Goal: Transaction & Acquisition: Purchase product/service

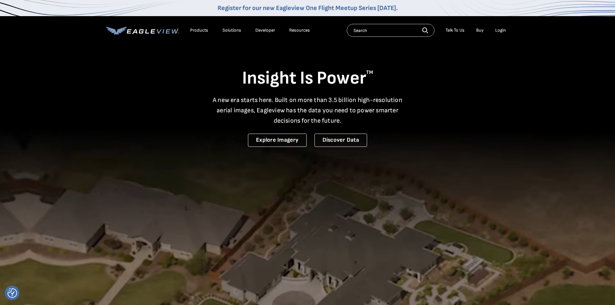
click at [199, 29] on div "Products" at bounding box center [199, 30] width 18 height 6
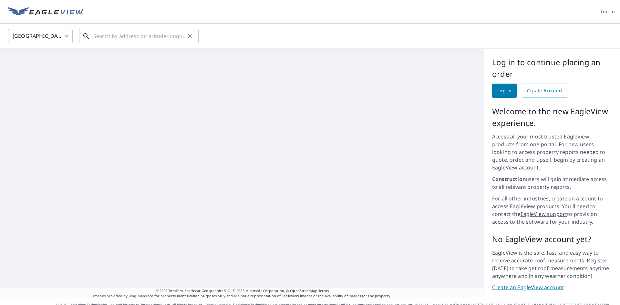
click at [114, 36] on input "text" at bounding box center [139, 36] width 92 height 18
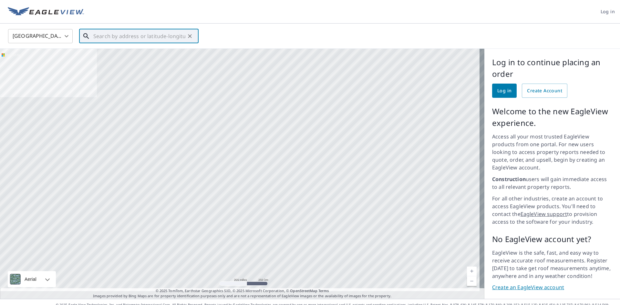
paste input "[STREET_ADDRESS]"
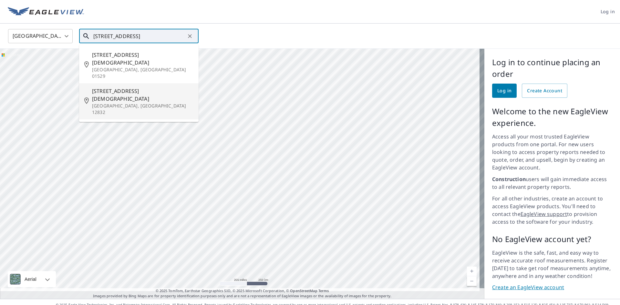
click at [130, 103] on p "Granville, NY 12832" at bounding box center [142, 109] width 101 height 13
type input "66 Quaker St Granville, NY 12832"
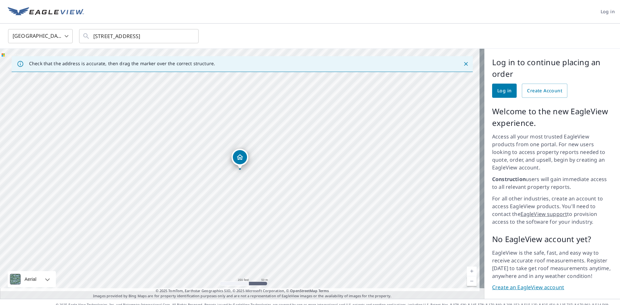
drag, startPoint x: 130, startPoint y: 83, endPoint x: 356, endPoint y: 179, distance: 245.8
click at [356, 179] on div "66 Quaker St Granville, NY 12832" at bounding box center [242, 174] width 484 height 250
click at [281, 200] on div "Dropped pin, building 1, Residential property, 66 Quaker St Granville, NY 12832" at bounding box center [277, 197] width 14 height 14
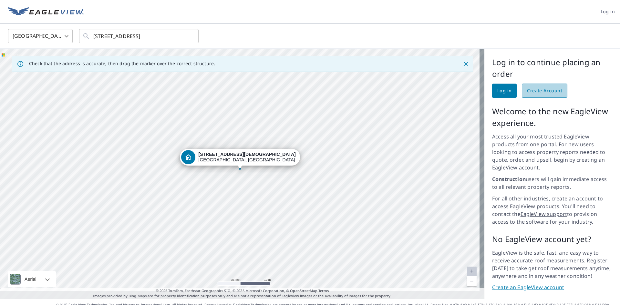
click at [535, 90] on span "Create Account" at bounding box center [544, 91] width 35 height 8
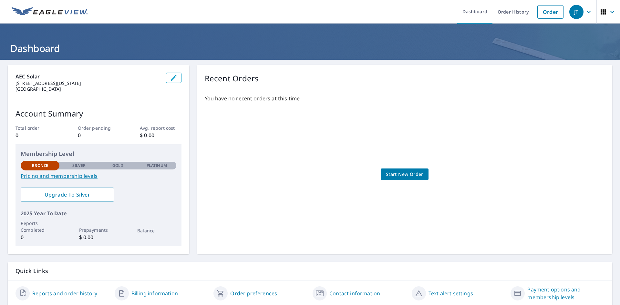
drag, startPoint x: 216, startPoint y: 67, endPoint x: 208, endPoint y: 65, distance: 8.7
drag, startPoint x: 298, startPoint y: 105, endPoint x: 299, endPoint y: 99, distance: 6.5
click at [299, 104] on div "You have no recent orders at this time Start New Order" at bounding box center [405, 167] width 400 height 157
click at [297, 101] on p "You have no recent orders at this time" at bounding box center [405, 99] width 400 height 8
click at [296, 101] on p "You have no recent orders at this time" at bounding box center [405, 99] width 400 height 8
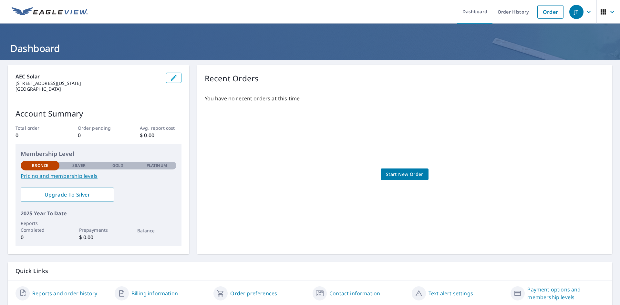
click at [295, 100] on p "You have no recent orders at this time" at bounding box center [405, 99] width 400 height 8
click at [272, 100] on p "You have no recent orders at this time" at bounding box center [405, 99] width 400 height 8
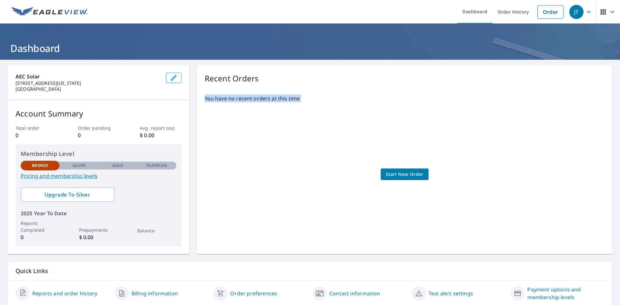
click at [272, 100] on p "You have no recent orders at this time" at bounding box center [405, 99] width 400 height 8
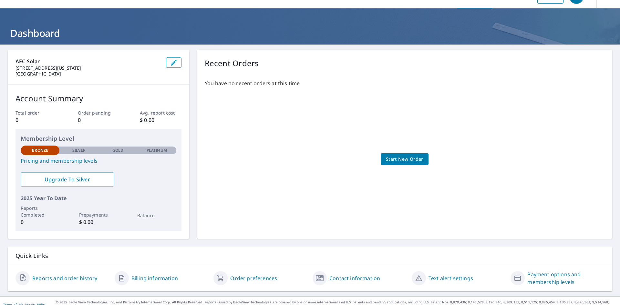
scroll to position [23, 0]
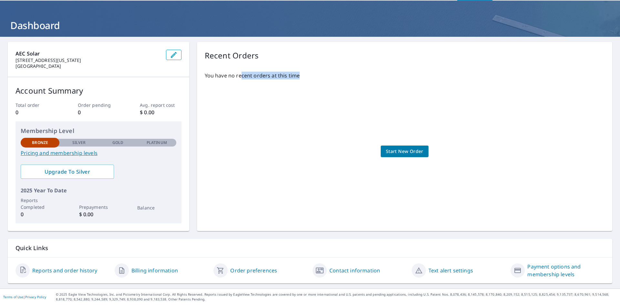
drag, startPoint x: 239, startPoint y: 68, endPoint x: 320, endPoint y: 89, distance: 84.4
click at [320, 90] on div "You have no recent orders at this time Start New Order" at bounding box center [405, 144] width 400 height 157
click at [277, 70] on div "You have no recent orders at this time Start New Order" at bounding box center [405, 144] width 400 height 157
click at [274, 70] on div "You have no recent orders at this time Start New Order" at bounding box center [405, 144] width 400 height 157
click at [272, 71] on div "You have no recent orders at this time Start New Order" at bounding box center [405, 144] width 400 height 157
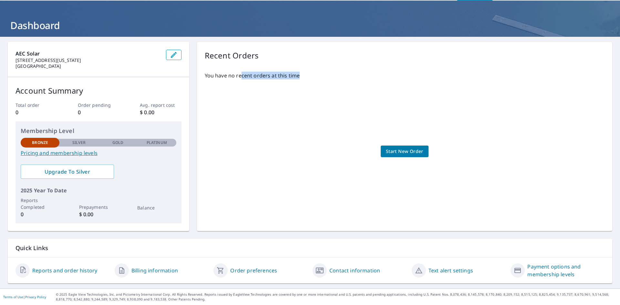
click at [271, 70] on div "You have no recent orders at this time Start New Order" at bounding box center [405, 144] width 400 height 157
click at [267, 69] on div "You have no recent orders at this time Start New Order" at bounding box center [405, 144] width 400 height 157
click at [265, 66] on div "Recent Orders You have no recent orders at this time Start New Order" at bounding box center [404, 136] width 415 height 189
click at [263, 57] on div "Recent Orders" at bounding box center [405, 56] width 400 height 12
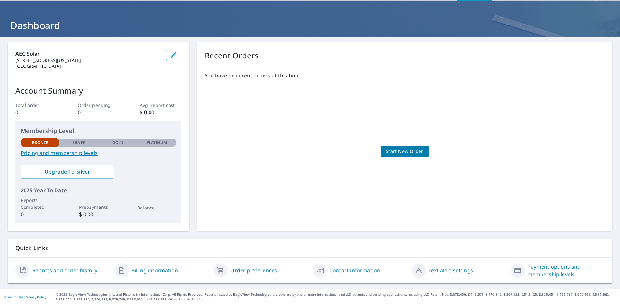
click at [263, 57] on div "Recent Orders" at bounding box center [405, 56] width 400 height 12
click at [264, 57] on div "Recent Orders" at bounding box center [405, 56] width 400 height 12
click at [263, 57] on div "Recent Orders" at bounding box center [405, 56] width 400 height 12
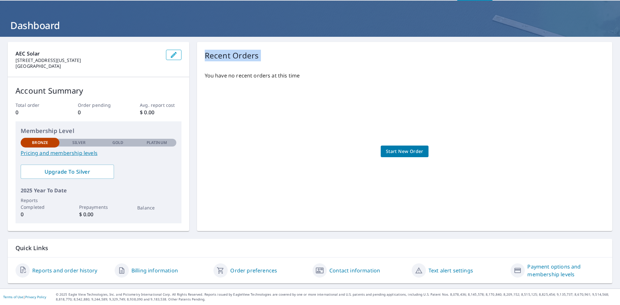
click at [263, 57] on div "Recent Orders" at bounding box center [405, 56] width 400 height 12
click at [217, 71] on div "You have no recent orders at this time Start New Order" at bounding box center [405, 144] width 400 height 157
click at [260, 71] on div "You have no recent orders at this time Start New Order" at bounding box center [405, 144] width 400 height 157
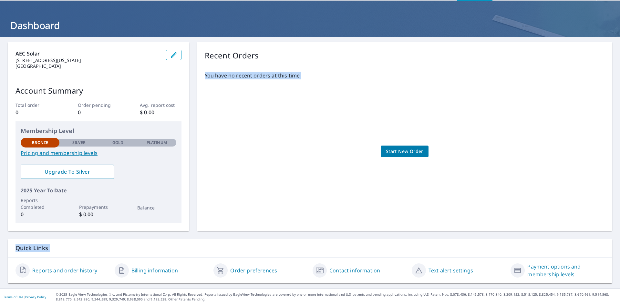
drag, startPoint x: 260, startPoint y: 71, endPoint x: 440, endPoint y: 171, distance: 205.4
click at [440, 171] on div "You have no recent orders at this time Start New Order" at bounding box center [405, 144] width 400 height 157
click at [424, 235] on div "AEC Solar 210 Washington Ave Ext Albany, NY 12203 Account Summary Total order 0…" at bounding box center [310, 163] width 620 height 252
drag, startPoint x: 443, startPoint y: 244, endPoint x: 221, endPoint y: 63, distance: 286.1
click at [220, 68] on div "AEC Solar 210 Washington Ave Ext Albany, NY 12203 Account Summary Total order 0…" at bounding box center [310, 163] width 620 height 252
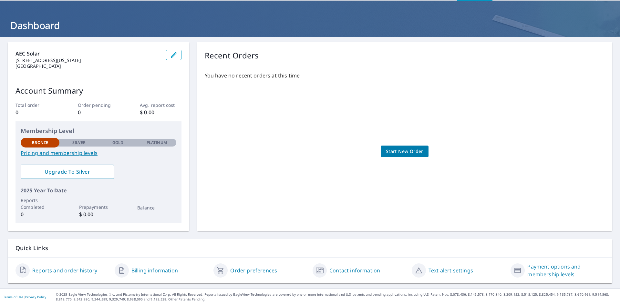
click at [217, 53] on p "Recent Orders" at bounding box center [232, 56] width 54 height 12
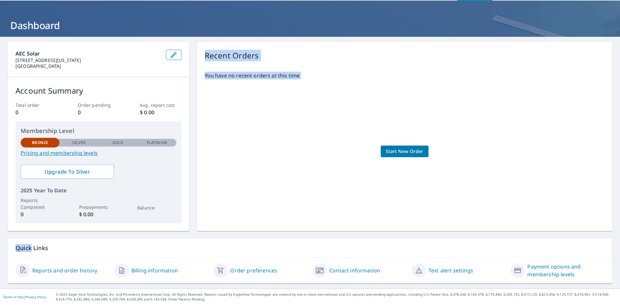
drag, startPoint x: 217, startPoint y: 53, endPoint x: 427, endPoint y: 129, distance: 223.6
click at [427, 129] on div "Recent Orders You have no recent orders at this time Start New Order" at bounding box center [404, 136] width 415 height 189
click at [446, 99] on div "You have no recent orders at this time Start New Order" at bounding box center [405, 144] width 400 height 157
click at [408, 152] on span "Start New Order" at bounding box center [404, 151] width 37 height 8
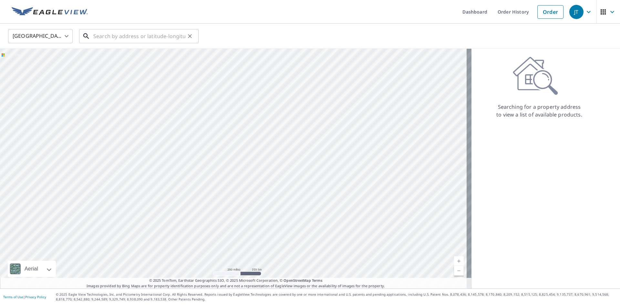
click at [132, 38] on input "text" at bounding box center [139, 36] width 92 height 18
paste input "66 Quaker Street"
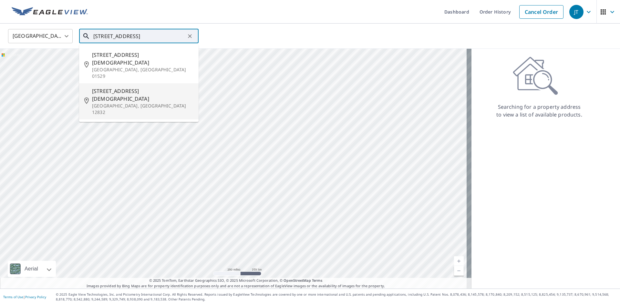
drag, startPoint x: 137, startPoint y: 57, endPoint x: 136, endPoint y: 84, distance: 27.5
click at [136, 84] on ul "66 Quaker St Millville, MA 01529 66 Quaker St Granville, NY 12832" at bounding box center [138, 83] width 119 height 77
click at [132, 103] on p "Granville, NY 12832" at bounding box center [142, 109] width 101 height 13
type input "66 Quaker St Granville, NY 12832"
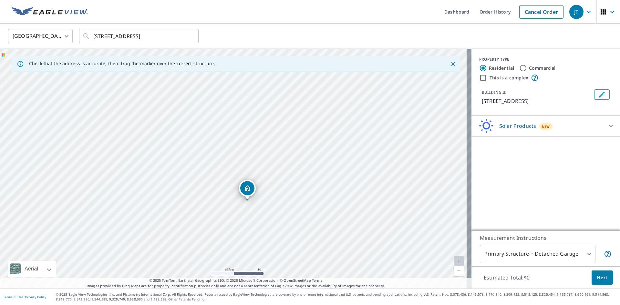
drag, startPoint x: 240, startPoint y: 182, endPoint x: 246, endPoint y: 185, distance: 6.2
click at [569, 126] on div "Solar Products New" at bounding box center [539, 125] width 127 height 15
click at [573, 127] on div "Solar Products New" at bounding box center [541, 125] width 130 height 15
click at [532, 73] on div "PROPERTY TYPE Residential Commercial This is a complex" at bounding box center [545, 68] width 133 height 25
click at [533, 69] on label "Commercial" at bounding box center [542, 68] width 27 height 6
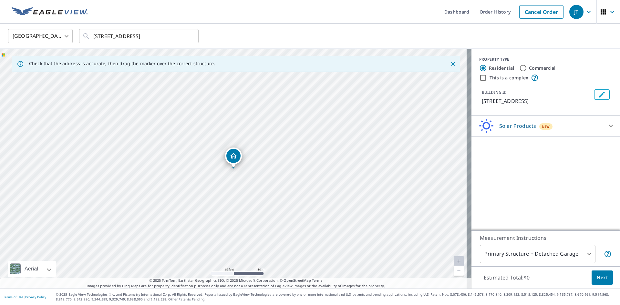
click at [527, 69] on input "Commercial" at bounding box center [523, 68] width 8 height 8
radio input "true"
type input "4"
click at [545, 255] on body "JT JT Dashboard Order History Cancel Order JT United States US ​ 66 Quaker St G…" at bounding box center [310, 152] width 620 height 305
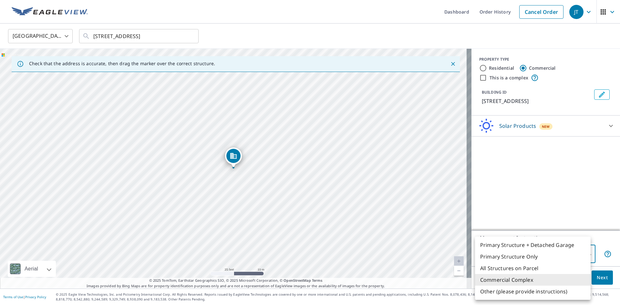
click at [575, 129] on div at bounding box center [310, 152] width 620 height 305
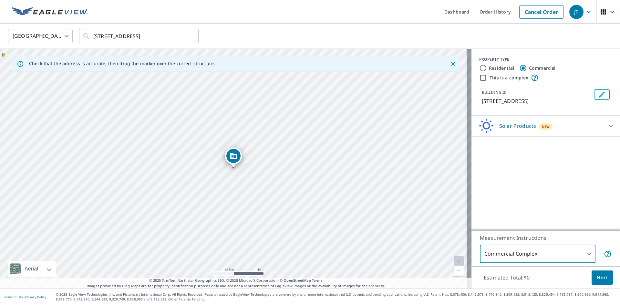
click at [571, 124] on div "Solar Products New" at bounding box center [539, 125] width 127 height 15
click at [559, 125] on div "Solar Products New" at bounding box center [541, 125] width 130 height 15
click at [491, 80] on label "This is a complex" at bounding box center [508, 78] width 39 height 6
click at [487, 80] on input "This is a complex" at bounding box center [483, 78] width 8 height 8
checkbox input "true"
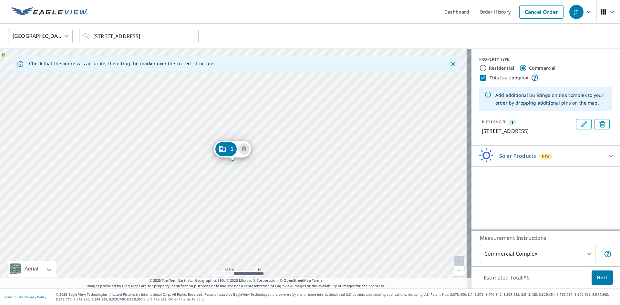
drag, startPoint x: 228, startPoint y: 158, endPoint x: 226, endPoint y: 152, distance: 6.6
click at [568, 147] on div "Solar Products New Inform Essentials+ $94.75" at bounding box center [545, 156] width 148 height 21
click at [561, 161] on div "Solar Products New" at bounding box center [539, 155] width 127 height 15
click at [499, 178] on div "Inform Essentials+ $94.75" at bounding box center [545, 172] width 138 height 18
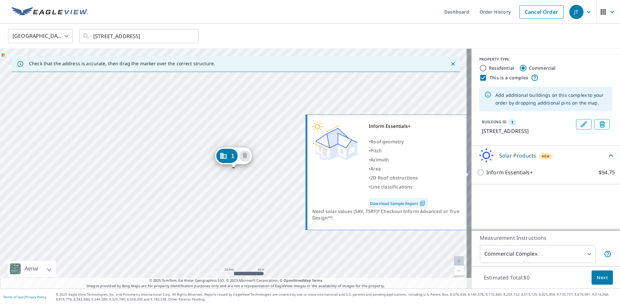
click at [498, 175] on p "Inform Essentials+" at bounding box center [509, 172] width 46 height 8
click at [486, 175] on input "Inform Essentials+ $94.75" at bounding box center [481, 172] width 10 height 8
checkbox input "true"
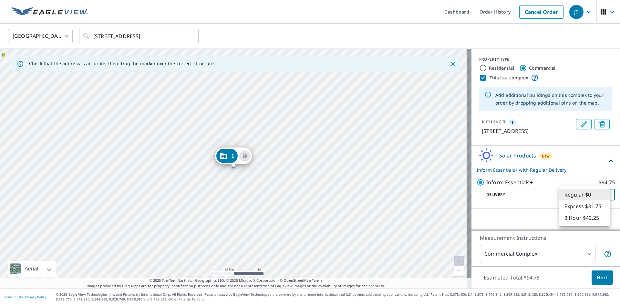
click at [600, 192] on body "JT JT Dashboard Order History Cancel Order JT United States US ​ 66 Quaker St G…" at bounding box center [310, 152] width 620 height 305
click at [598, 220] on li "3 Hour $42.25" at bounding box center [584, 218] width 51 height 12
type input "7"
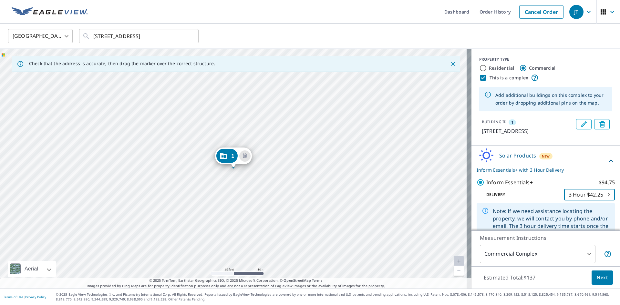
scroll to position [34, 0]
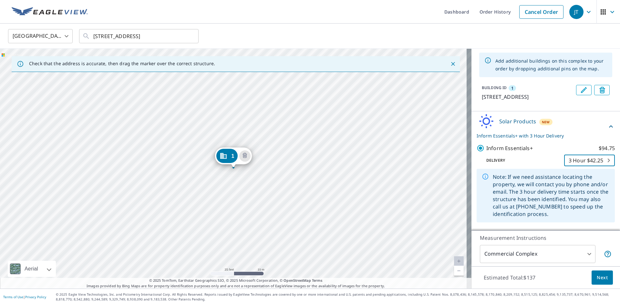
click at [519, 198] on div "Note: If we need assistance locating the property, we will contact you by phone…" at bounding box center [551, 195] width 117 height 49
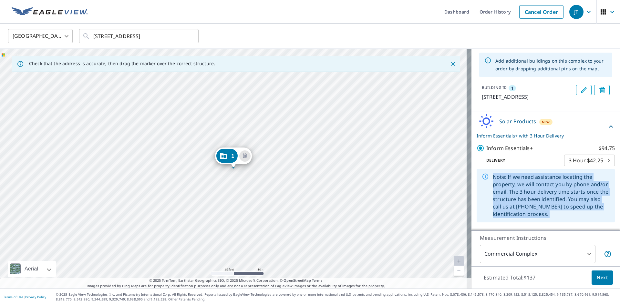
click at [519, 198] on div "Note: If we need assistance locating the property, we will contact you by phone…" at bounding box center [551, 195] width 117 height 49
click at [578, 207] on div "Note: If we need assistance locating the property, we will contact you by phone…" at bounding box center [551, 195] width 117 height 49
drag, startPoint x: 583, startPoint y: 211, endPoint x: 509, endPoint y: 177, distance: 81.7
click at [509, 177] on div "Note: If we need assistance locating the property, we will contact you by phone…" at bounding box center [551, 195] width 117 height 49
click at [515, 178] on div "Note: If we need assistance locating the property, we will contact you by phone…" at bounding box center [551, 195] width 117 height 49
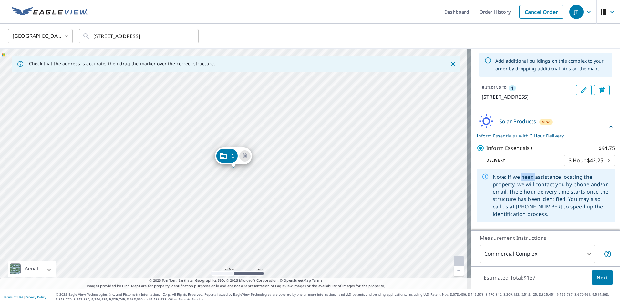
click at [515, 178] on div "Note: If we need assistance locating the property, we will contact you by phone…" at bounding box center [551, 195] width 117 height 49
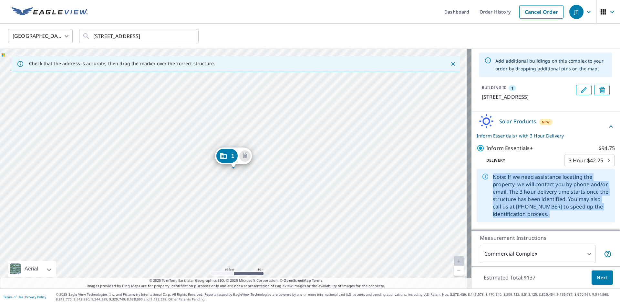
click at [515, 178] on div "Note: If we need assistance locating the property, we will contact you by phone…" at bounding box center [551, 195] width 117 height 49
click at [553, 195] on div "Note: If we need assistance locating the property, we will contact you by phone…" at bounding box center [551, 195] width 117 height 49
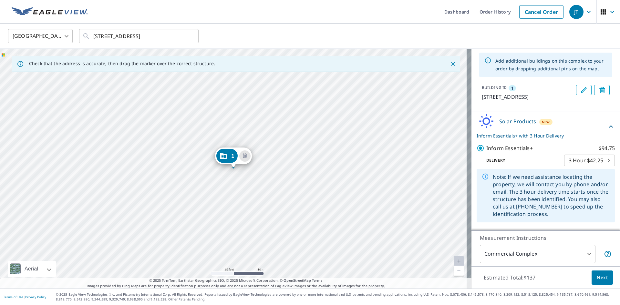
click at [569, 251] on body "JT JT Dashboard Order History Cancel Order JT United States US ​ 66 Quaker St G…" at bounding box center [310, 152] width 620 height 305
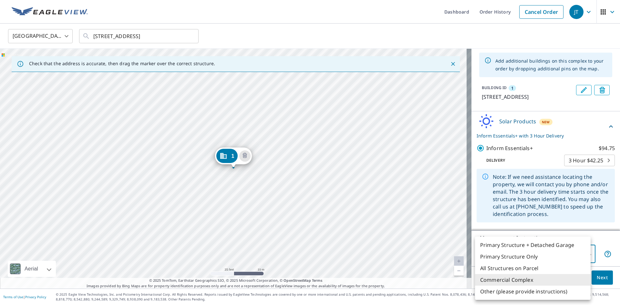
click at [566, 294] on li "Other (please provide instructions)" at bounding box center [533, 292] width 116 height 12
type input "5"
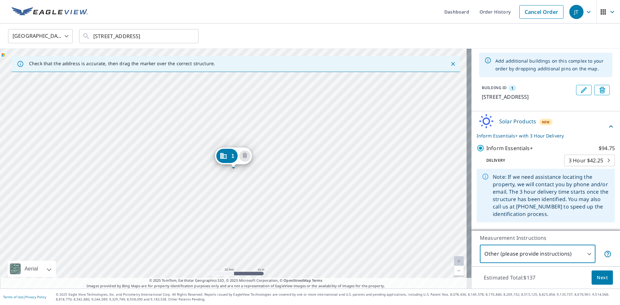
click at [596, 278] on span "Next" at bounding box center [601, 278] width 11 height 8
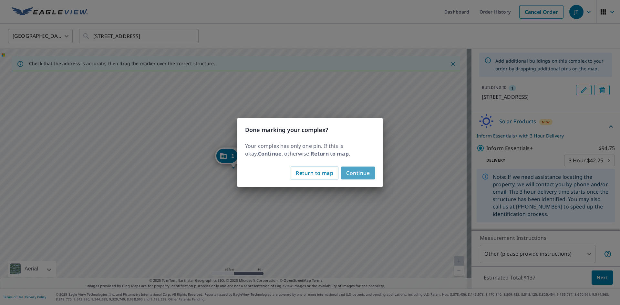
click at [352, 171] on span "Continue" at bounding box center [358, 172] width 24 height 9
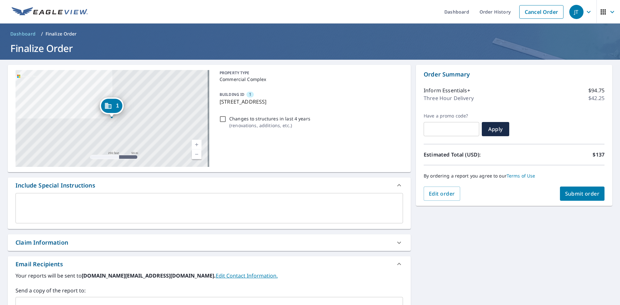
click at [215, 210] on textarea at bounding box center [209, 208] width 378 height 18
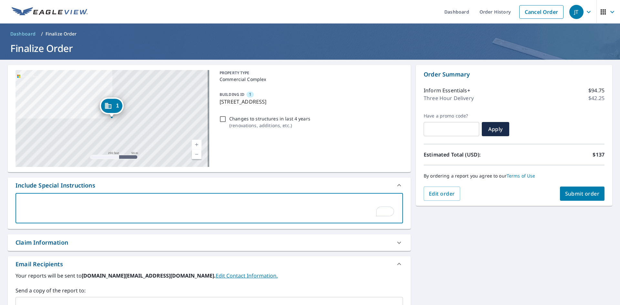
type textarea "P"
type textarea "x"
type textarea "Pl"
type textarea "x"
type textarea "Ple"
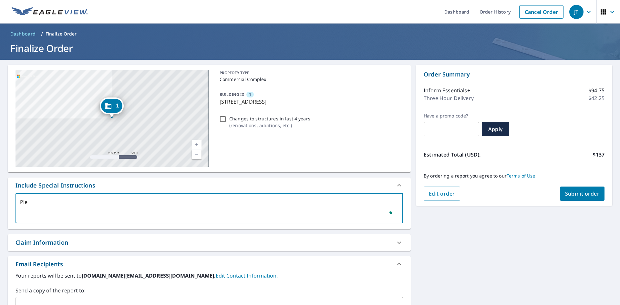
type textarea "x"
type textarea "Plea"
type textarea "x"
type textarea "Pleas"
type textarea "x"
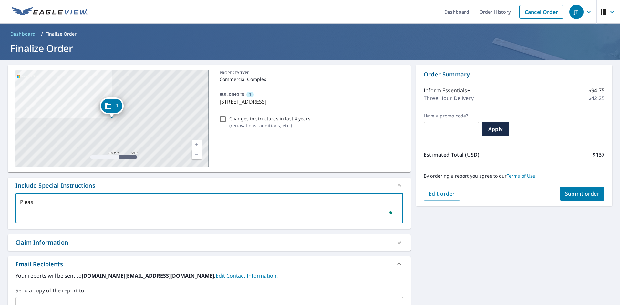
type textarea "Please"
type textarea "x"
type textarea "Please"
type textarea "x"
type textarea "Please d"
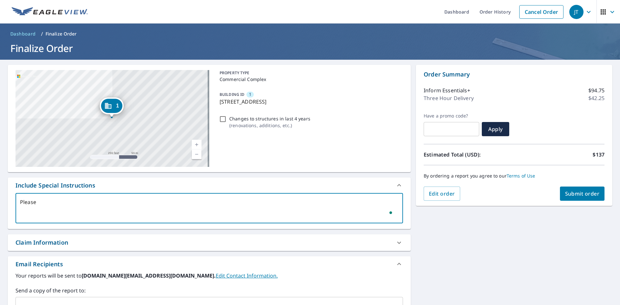
type textarea "x"
type textarea "Please do"
type textarea "x"
type textarea "Please do"
type textarea "x"
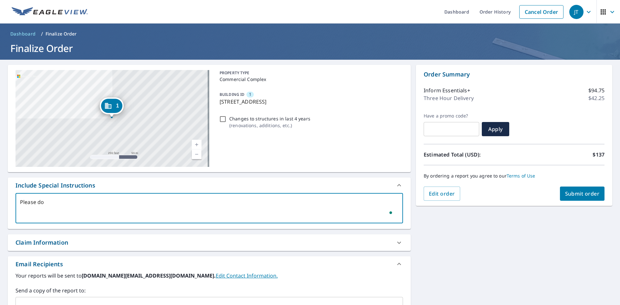
type textarea "Please do t"
type textarea "x"
type textarea "Please do th"
type textarea "x"
type textarea "Please do the"
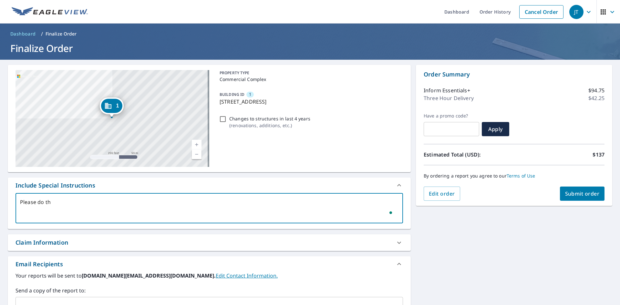
type textarea "x"
type textarea "Please do the"
type textarea "x"
type textarea "Please do the w"
type textarea "x"
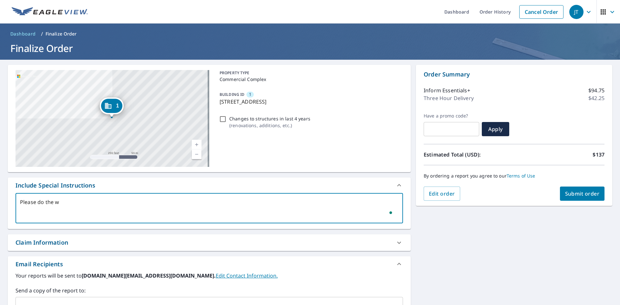
type textarea "Please do the wh"
type textarea "x"
type textarea "Please do the who"
type textarea "x"
type textarea "Please do the whol"
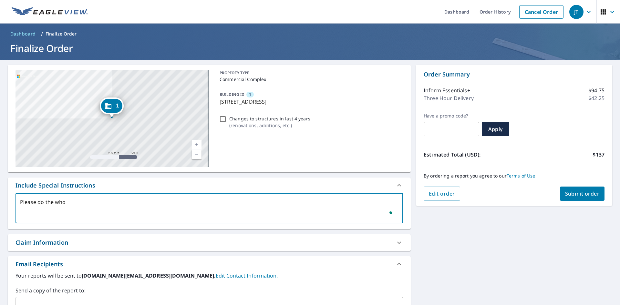
type textarea "x"
type textarea "Please do the whole"
type textarea "x"
type textarea "Please do the whole"
type textarea "x"
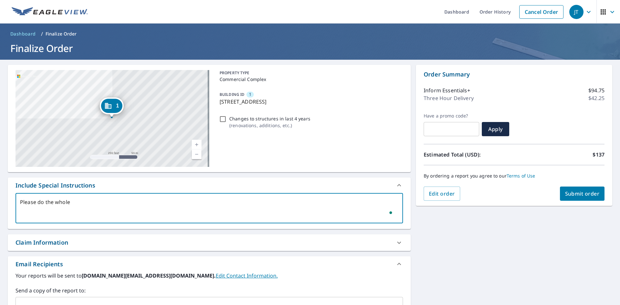
type textarea "Please do the whole b"
type textarea "x"
type textarea "Please do the whole bu"
type textarea "x"
type textarea "Please do the whole bui"
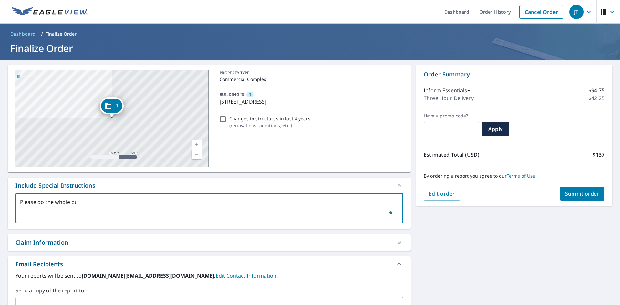
type textarea "x"
type textarea "Please do the whole buil"
type textarea "x"
type textarea "Please do the whole build"
type textarea "x"
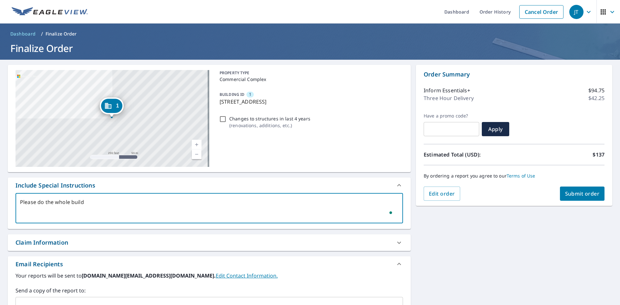
type textarea "Please do the whole buildi"
type textarea "x"
type textarea "Please do the whole buildin"
type textarea "x"
type textarea "Please do the whole building"
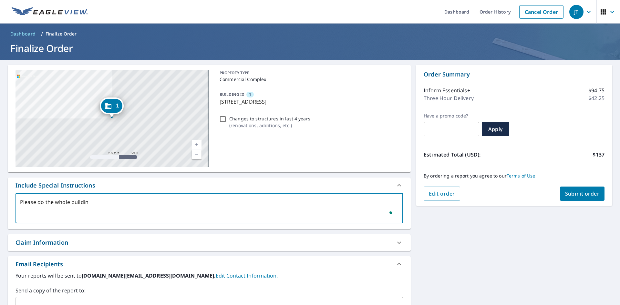
type textarea "x"
type textarea "Please do the whole building"
type textarea "x"
type textarea "Please do the whole building"
type textarea "x"
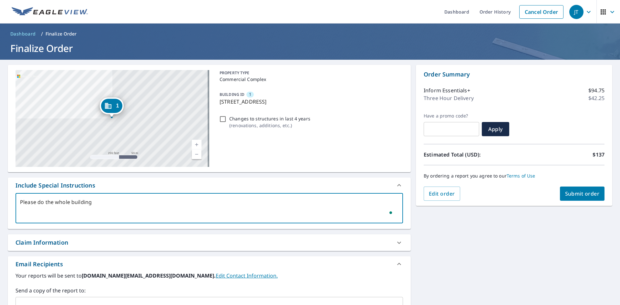
type textarea "Please do the whole building,"
type textarea "x"
type textarea "Please do the whole building,"
type textarea "x"
type textarea "Please do the whole building, a"
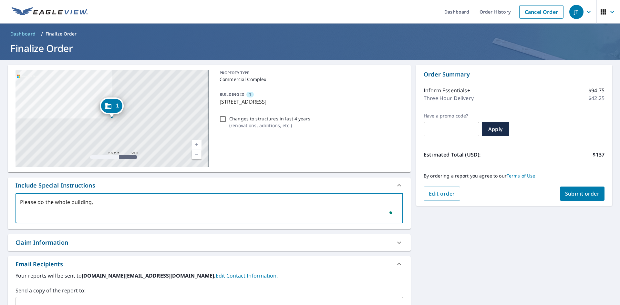
type textarea "x"
type textarea "Please do the whole building, as"
type textarea "x"
type textarea "Please do the whole building, asa"
type textarea "x"
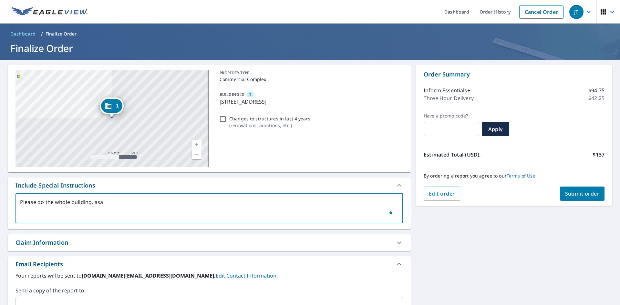
type textarea "Please do the whole building, asap"
type textarea "x"
type textarea "Please do the whole building, asap!"
type textarea "x"
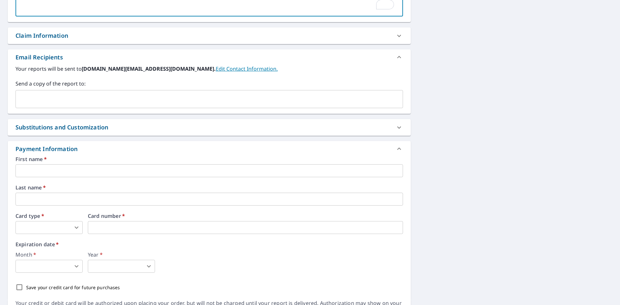
scroll to position [243, 0]
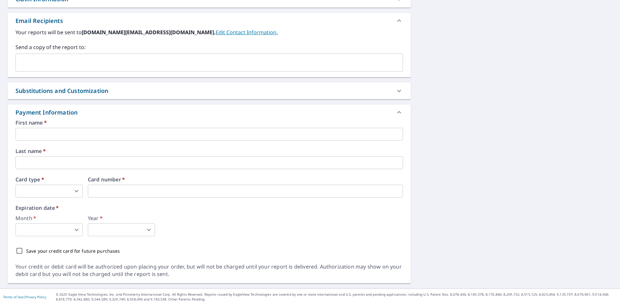
type textarea "Please do the whole building, asap!J"
type textarea "x"
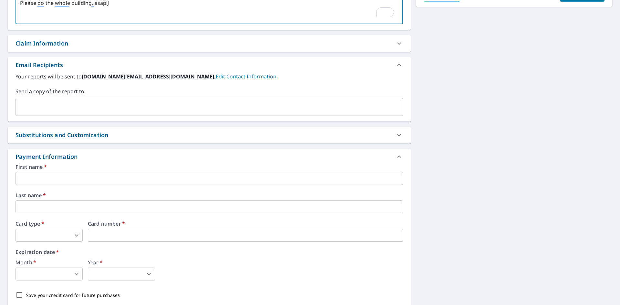
type textarea "Please do the whole building, asap!Ja"
type textarea "x"
type textarea "Please do the whole building, asap!Jam"
type textarea "x"
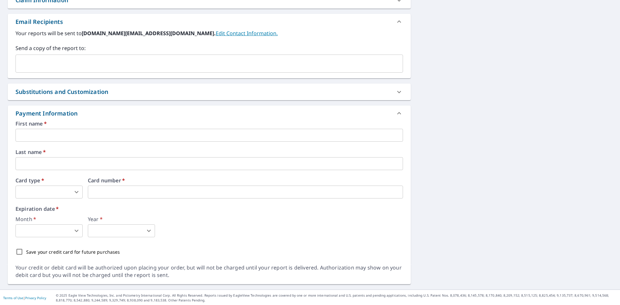
scroll to position [243, 0]
type textarea "Please do the whole building, asap!Jam"
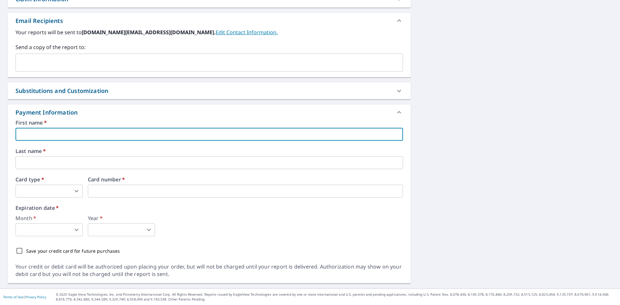
click at [183, 136] on input "text" at bounding box center [208, 134] width 387 height 13
type textarea "x"
type input "J"
type textarea "x"
type input "Ja"
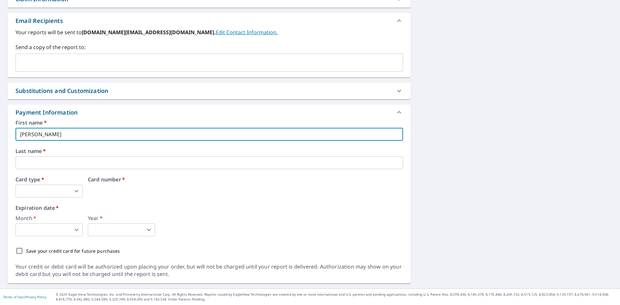
type textarea "x"
type input "Jam"
type textarea "x"
type input "Jamie"
type textarea "x"
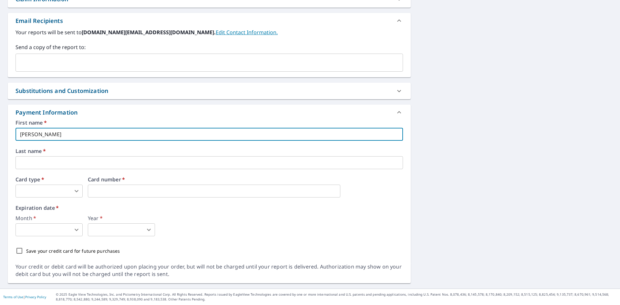
type input "Jamie"
click at [204, 152] on label "Last name   *" at bounding box center [208, 150] width 387 height 5
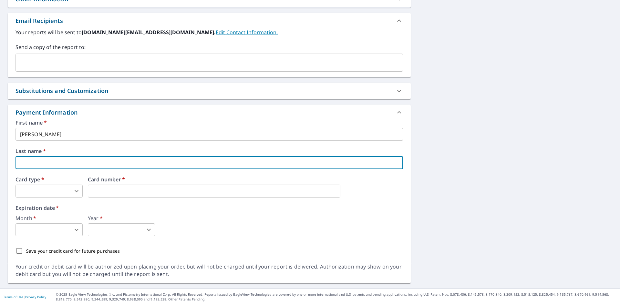
click at [201, 162] on input "text" at bounding box center [208, 162] width 387 height 13
type input "T"
type textarea "x"
type input "TR"
type textarea "x"
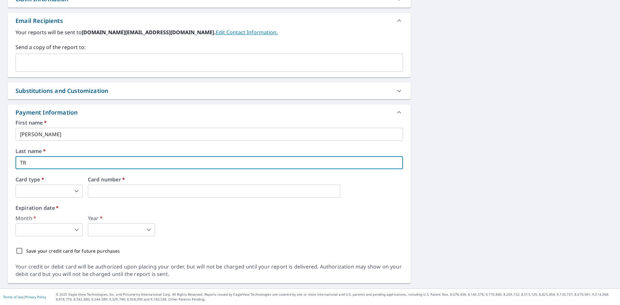
type input "TRh"
type textarea "x"
type input "TR"
type textarea "x"
type input "T"
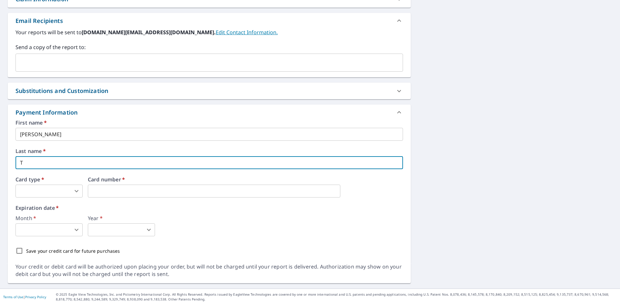
type textarea "x"
type input "Thoi"
type textarea "x"
type input "Tho"
type textarea "x"
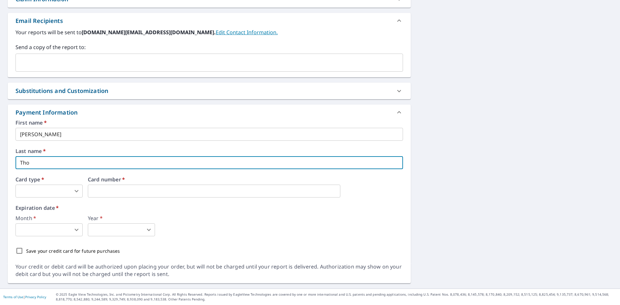
type input "Thom"
type textarea "x"
type input "Thomp"
type textarea "x"
type input "Thomps"
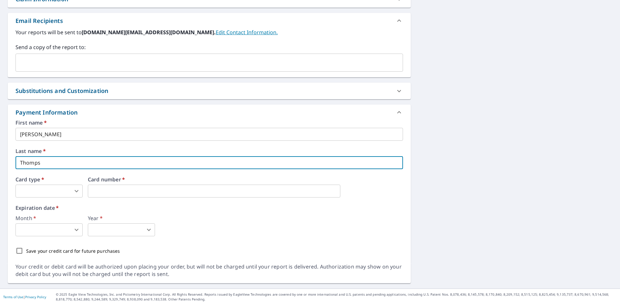
type textarea "x"
type input "Thompso"
type textarea "x"
type input "Thompson"
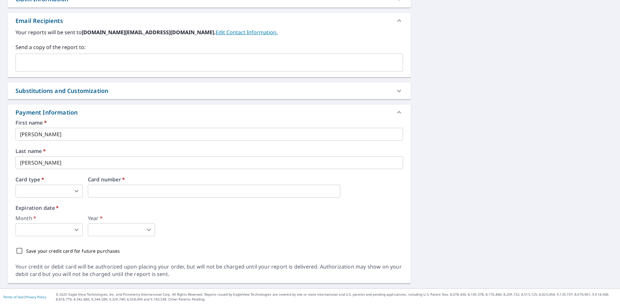
click at [229, 176] on div "First name   * Jamie ​ Last name   * Thompson ​ Card type   * ​ 0 ​ Card number…" at bounding box center [208, 188] width 387 height 137
click at [68, 190] on body "JT JT Dashboard Order History Cancel Order JT Dashboard / Finalize Order Finali…" at bounding box center [310, 152] width 620 height 305
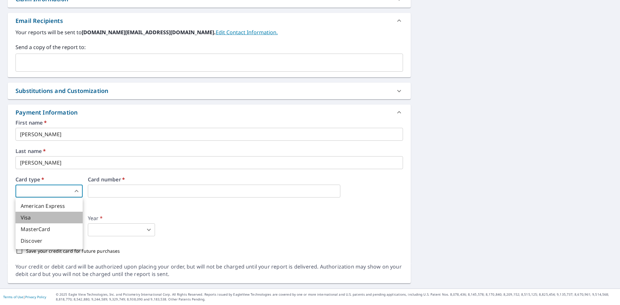
click at [43, 219] on li "Visa" at bounding box center [48, 218] width 67 height 12
type textarea "x"
type input "2"
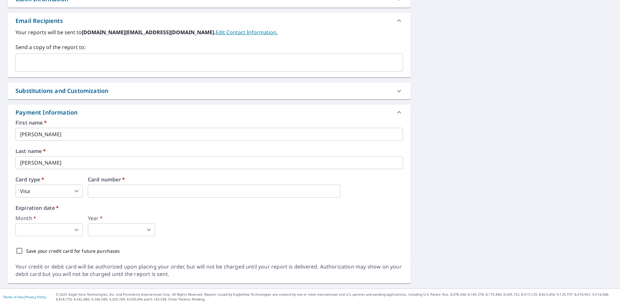
click at [63, 219] on label "Month   *" at bounding box center [48, 218] width 67 height 5
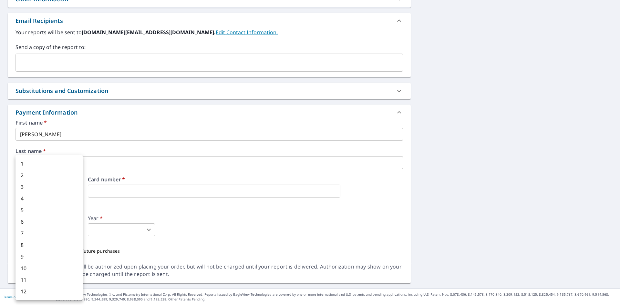
click at [63, 227] on body "JT JT Dashboard Order History Cancel Order JT Dashboard / Finalize Order Finali…" at bounding box center [310, 152] width 620 height 305
click at [28, 258] on li "9" at bounding box center [48, 257] width 67 height 12
type textarea "x"
type input "9"
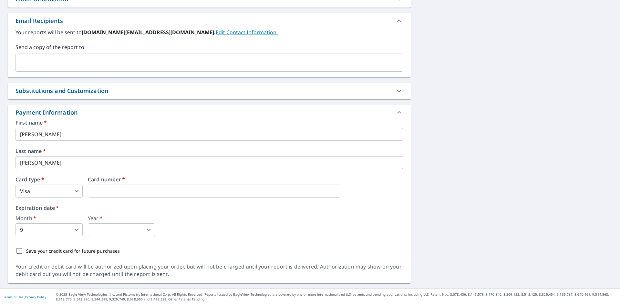
click at [116, 216] on label "Year   *" at bounding box center [121, 218] width 67 height 5
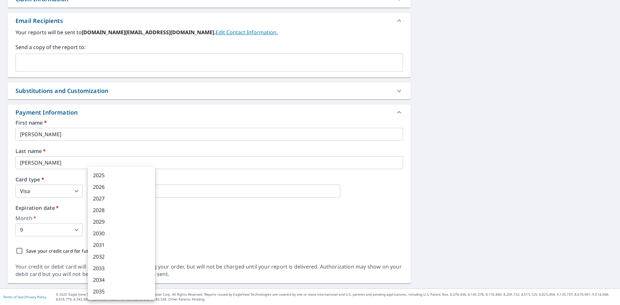
click at [124, 227] on body "JT JT Dashboard Order History Cancel Order JT Dashboard / Finalize Order Finali…" at bounding box center [310, 152] width 620 height 305
click at [120, 231] on li "2030" at bounding box center [121, 234] width 67 height 12
type textarea "x"
type input "2030"
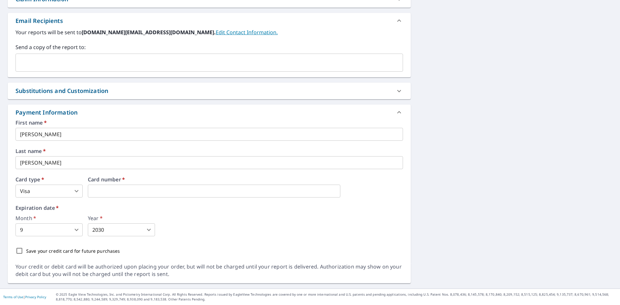
click at [51, 248] on p "Save your credit card for future purchases" at bounding box center [73, 251] width 94 height 7
click at [26, 248] on input "Save your credit card for future purchases" at bounding box center [20, 251] width 14 height 14
checkbox input "true"
type textarea "x"
click at [51, 249] on p "Save your credit card for future purchases" at bounding box center [73, 251] width 94 height 7
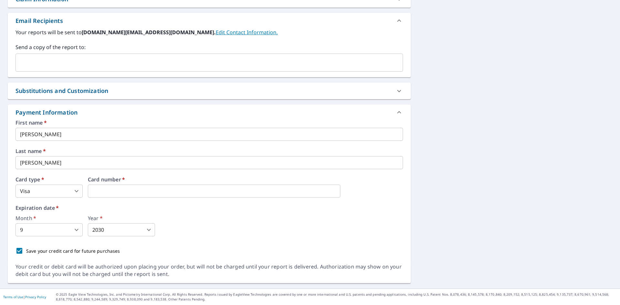
click at [26, 249] on input "Save your credit card for future purchases" at bounding box center [20, 251] width 14 height 14
checkbox input "false"
type textarea "x"
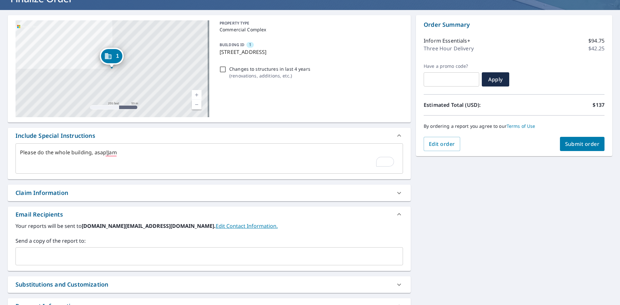
click at [175, 73] on div "1 66 Quaker St Granville, NY 12832 Aerial Road A standard road map Aerial A det…" at bounding box center [209, 246] width 403 height 462
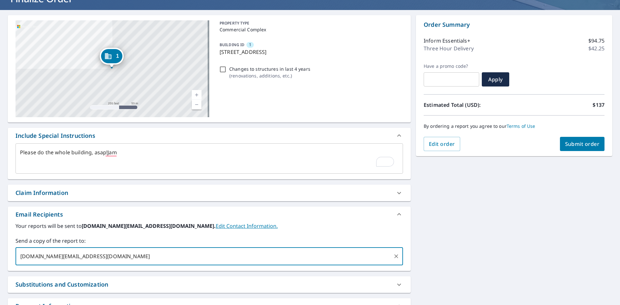
type input "bill.mo@aecenergy.com"
type textarea "x"
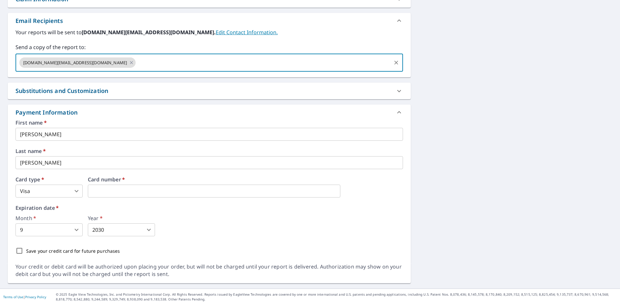
click at [197, 96] on div "Substitutions and Customization" at bounding box center [209, 91] width 403 height 16
type textarea "x"
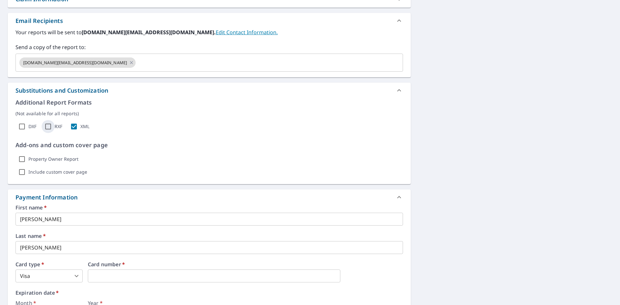
click at [46, 124] on input "RXF" at bounding box center [48, 126] width 13 height 13
checkbox input "true"
type textarea "x"
click at [25, 127] on input "DXF" at bounding box center [21, 126] width 13 height 13
checkbox input "true"
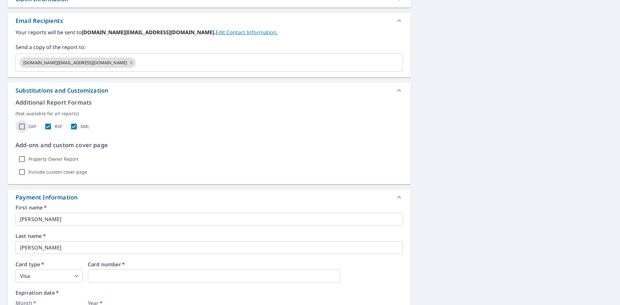
type textarea "x"
click at [81, 173] on label "Include custom cover page" at bounding box center [57, 172] width 59 height 6
click at [28, 173] on input "Include custom cover page" at bounding box center [21, 172] width 13 height 13
checkbox input "true"
type textarea "x"
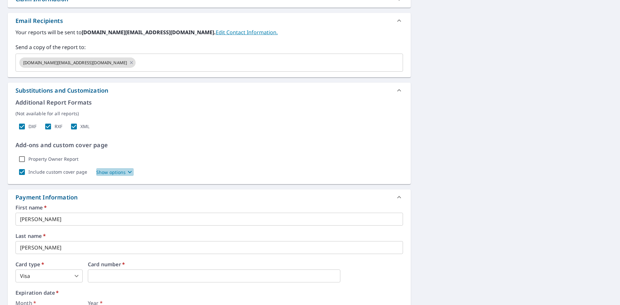
click at [106, 168] on span "Show options" at bounding box center [114, 172] width 37 height 8
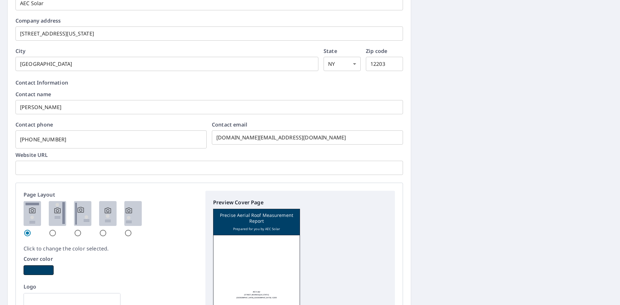
scroll to position [663, 0]
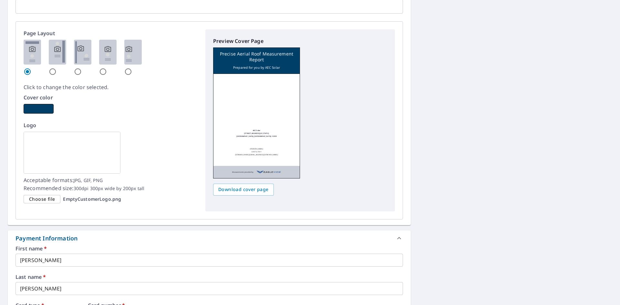
click at [56, 72] on input "radio" at bounding box center [53, 72] width 8 height 8
radio input "true"
type textarea "x"
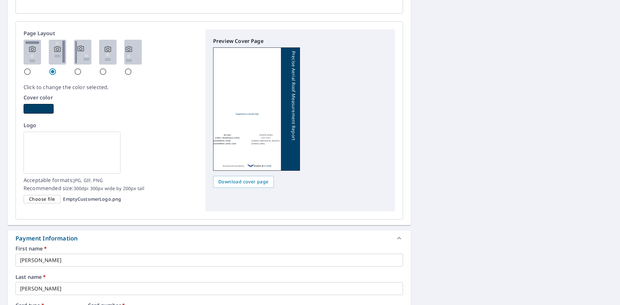
click at [26, 71] on input "radio" at bounding box center [28, 72] width 8 height 8
radio input "true"
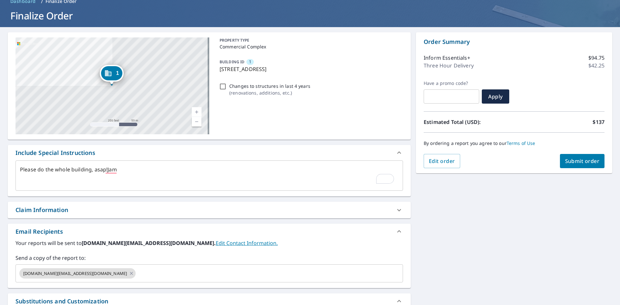
scroll to position [0, 0]
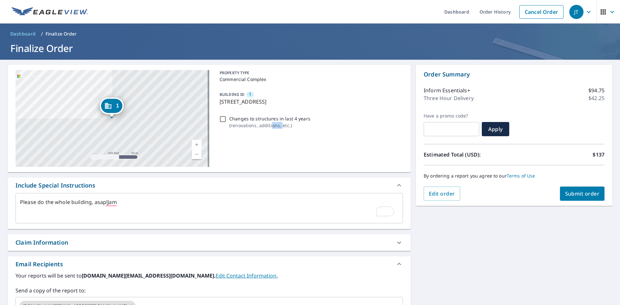
drag, startPoint x: 269, startPoint y: 127, endPoint x: 274, endPoint y: 128, distance: 4.8
click at [277, 129] on div "Changes to structures in last 4 years ( renovations, additions, etc. )" at bounding box center [310, 121] width 186 height 17
type textarea "x"
click at [270, 128] on p "( renovations, additions, etc. )" at bounding box center [269, 125] width 81 height 7
click at [227, 123] on input "Changes to structures in last 4 years ( renovations, additions, etc. )" at bounding box center [223, 119] width 8 height 8
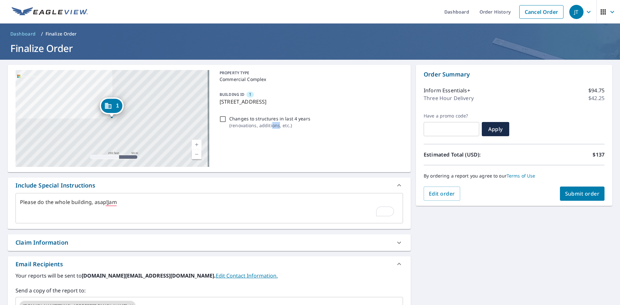
checkbox input "true"
type textarea "x"
click at [270, 128] on p "( renovations, additions, etc. )" at bounding box center [269, 125] width 81 height 7
click at [227, 123] on input "Changes to structures in last 4 years ( renovations, additions, etc. )" at bounding box center [223, 119] width 8 height 8
checkbox input "false"
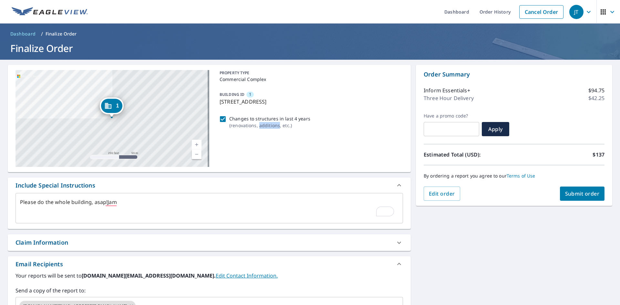
type textarea "x"
click at [270, 128] on p "( renovations, additions, etc. )" at bounding box center [269, 125] width 81 height 7
click at [227, 123] on input "Changes to structures in last 4 years ( renovations, additions, etc. )" at bounding box center [223, 119] width 8 height 8
checkbox input "true"
click at [265, 145] on div "PROPERTY TYPE Commercial Complex BUILDING ID 1 66 Quaker St, Granville, NY, 128…" at bounding box center [310, 118] width 186 height 97
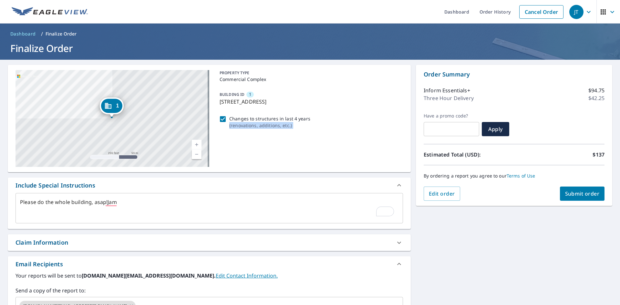
type textarea "x"
click at [263, 127] on p "( renovations, additions, etc. )" at bounding box center [269, 125] width 81 height 7
click at [227, 123] on input "Changes to structures in last 4 years ( renovations, additions, etc. )" at bounding box center [223, 119] width 8 height 8
checkbox input "false"
type textarea "x"
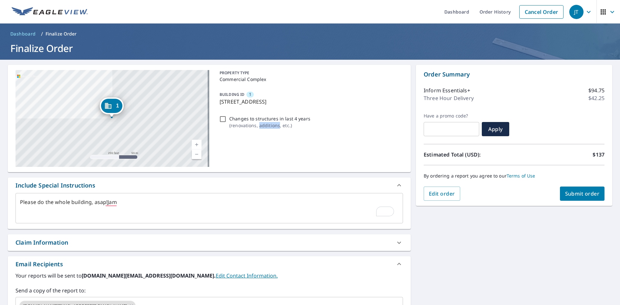
click at [263, 127] on p "( renovations, additions, etc. )" at bounding box center [269, 125] width 81 height 7
click at [227, 123] on input "Changes to structures in last 4 years ( renovations, additions, etc. )" at bounding box center [223, 119] width 8 height 8
checkbox input "true"
type textarea "x"
click at [262, 126] on p "( renovations, additions, etc. )" at bounding box center [269, 125] width 81 height 7
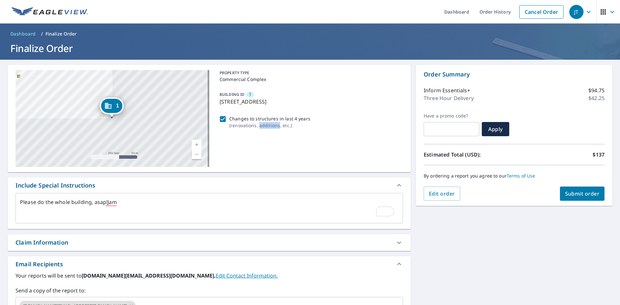
click at [227, 123] on input "Changes to structures in last 4 years ( renovations, additions, etc. )" at bounding box center [223, 119] width 8 height 8
checkbox input "false"
type textarea "x"
click at [262, 126] on p "( renovations, additions, etc. )" at bounding box center [269, 125] width 81 height 7
click at [227, 123] on input "Changes to structures in last 4 years ( renovations, additions, etc. )" at bounding box center [223, 119] width 8 height 8
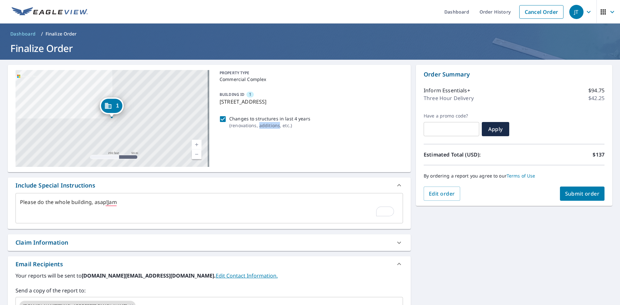
checkbox input "true"
type textarea "x"
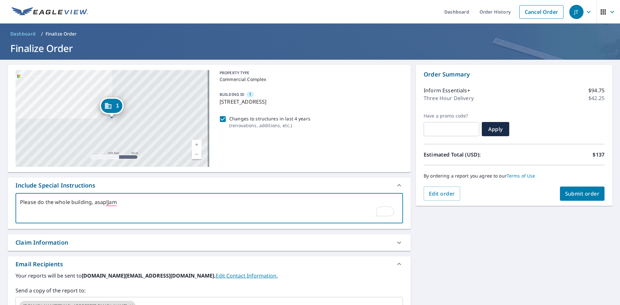
click at [141, 202] on textarea "Please do the whole building, asap!Jam" at bounding box center [209, 208] width 378 height 18
type textarea "Please do the whole building, asap!Ja"
type textarea "x"
type textarea "Please do the whole building, asap!J"
type textarea "x"
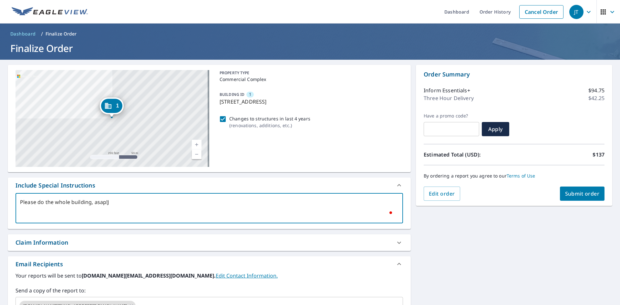
type textarea "Please do the whole building, asap!"
type textarea "x"
type textarea "Please do the whole building, asap!"
type textarea "x"
type textarea "Please do the whole building, asap! B"
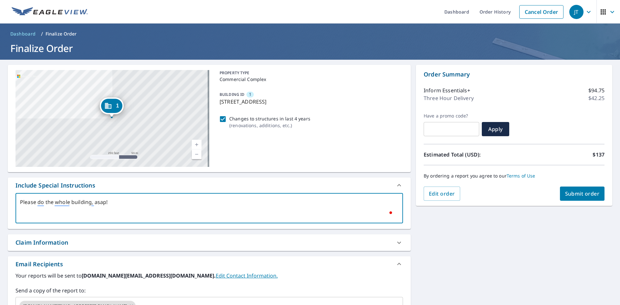
type textarea "x"
type textarea "Please do the whole building, asap! Bu"
type textarea "x"
type textarea "Please do the whole building, asap! Bui"
type textarea "x"
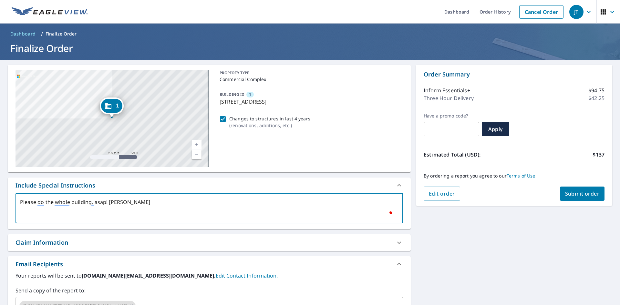
type textarea "Please do the whole building, asap! Buil"
type textarea "x"
type textarea "Please do the whole building, asap! Build"
type textarea "x"
type textarea "Please do the whole building, asap! Buildi"
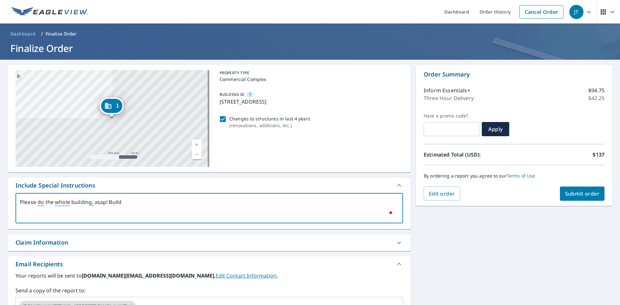
type textarea "x"
type textarea "Please do the whole building, asap! Buildig"
type textarea "x"
type textarea "Please do the whole building, asap! Buildig"
type textarea "x"
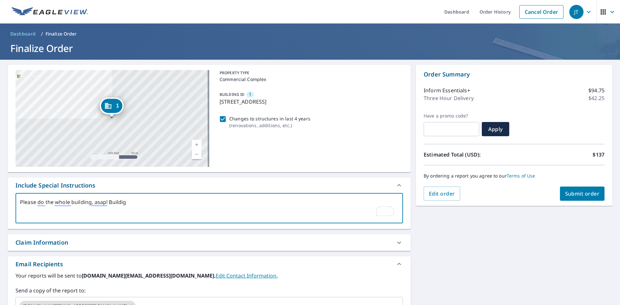
type textarea "Please do the whole building, asap! Buildig"
type textarea "x"
type textarea "Please do the whole building, asap! Buildi"
type textarea "x"
type textarea "Please do the whole building, asap! Buildin"
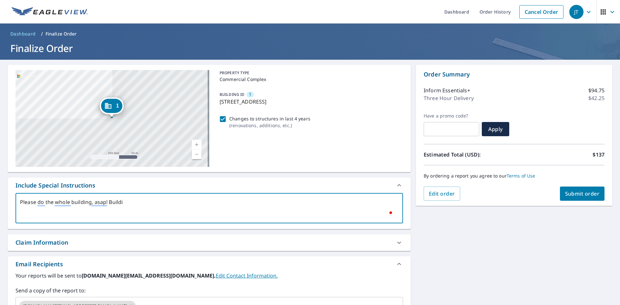
type textarea "x"
type textarea "Please do the whole building, asap! Building"
type textarea "x"
type textarea "Please do the whole building, asap! Building"
type textarea "x"
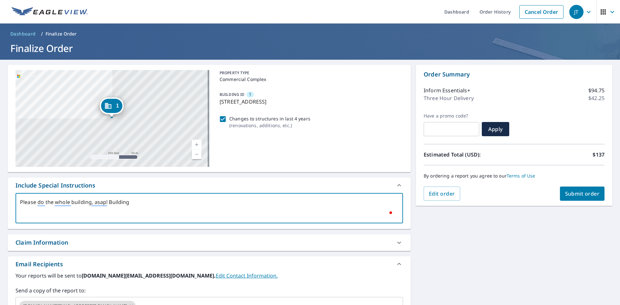
type textarea "Please do the whole building, asap! Building w"
type textarea "x"
type textarea "Please do the whole building, asap! Building wa"
type textarea "x"
type textarea "Please do the whole building, asap! Building was"
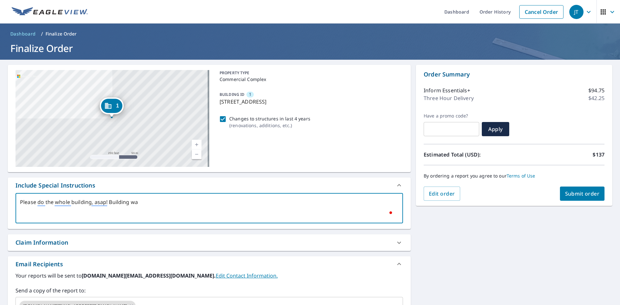
type textarea "x"
type textarea "Please do the whole building, asap! Building was"
paste textarea "Please complete measurements for the entire building as soon as possible. The b…"
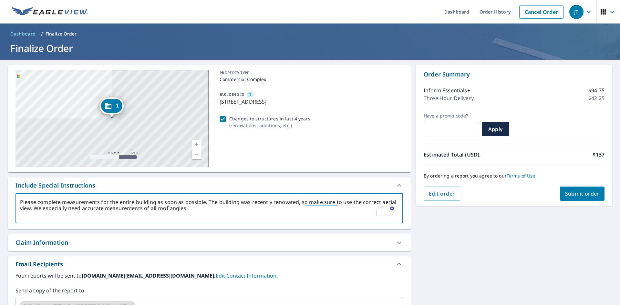
click at [572, 192] on span "Submit order" at bounding box center [582, 193] width 35 height 7
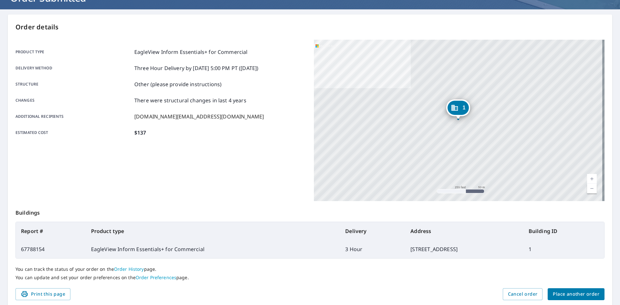
scroll to position [75, 0]
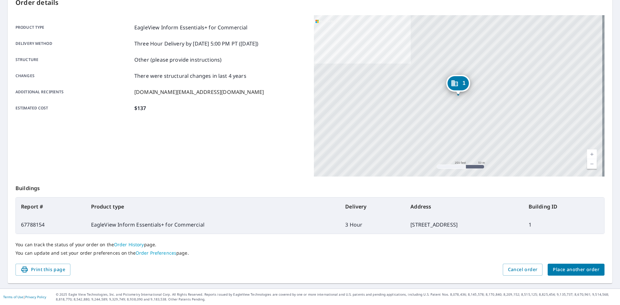
drag, startPoint x: 232, startPoint y: 249, endPoint x: 241, endPoint y: 242, distance: 11.5
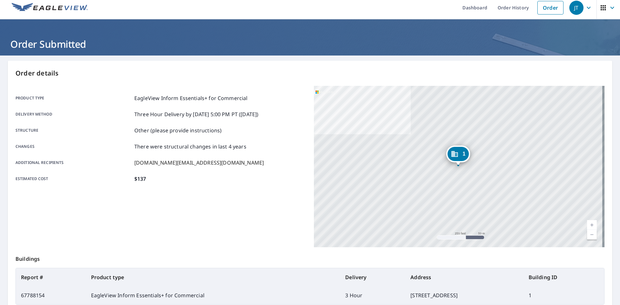
scroll to position [0, 0]
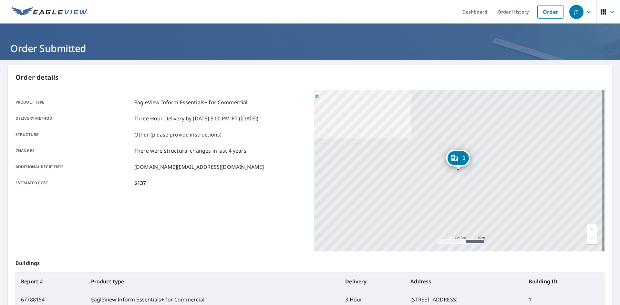
click at [168, 158] on div "Product type EagleView Inform Essentials+ for Commercial Delivery method Three …" at bounding box center [160, 142] width 290 height 88
click at [166, 156] on div "Product type EagleView Inform Essentials+ for Commercial Delivery method Three …" at bounding box center [160, 142] width 290 height 88
click at [165, 159] on div "Product type EagleView Inform Essentials+ for Commercial Delivery method Three …" at bounding box center [160, 142] width 290 height 88
click at [164, 157] on div "Product type EagleView Inform Essentials+ for Commercial Delivery method Three …" at bounding box center [160, 142] width 290 height 88
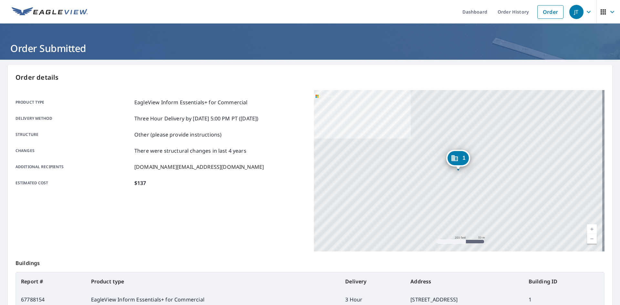
click at [164, 158] on div "Product type EagleView Inform Essentials+ for Commercial Delivery method Three …" at bounding box center [160, 142] width 290 height 88
